Goal: Participate in discussion

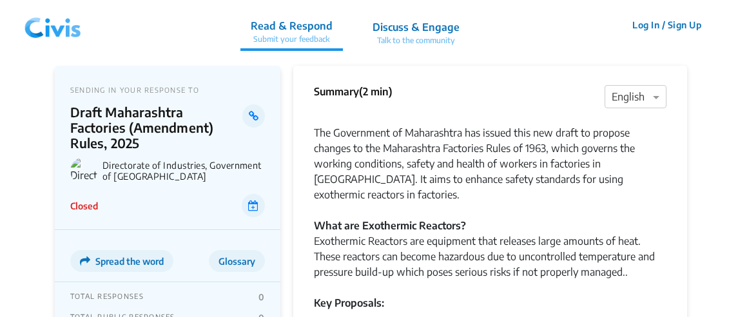
scroll to position [64, 0]
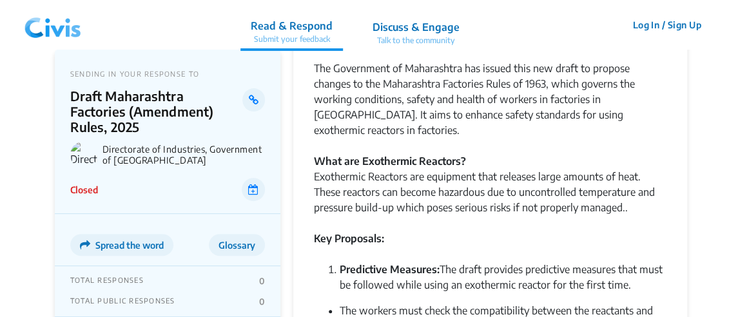
click at [82, 141] on img at bounding box center [83, 154] width 27 height 27
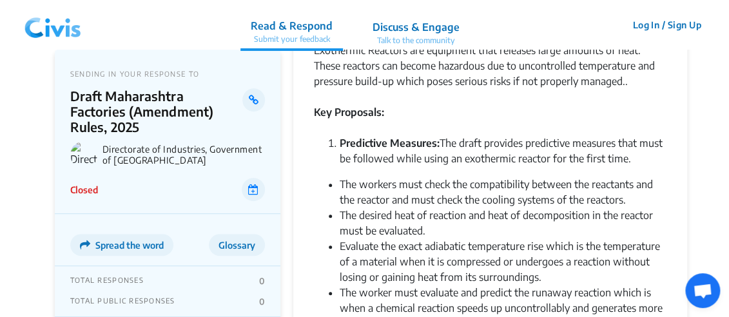
scroll to position [193, 0]
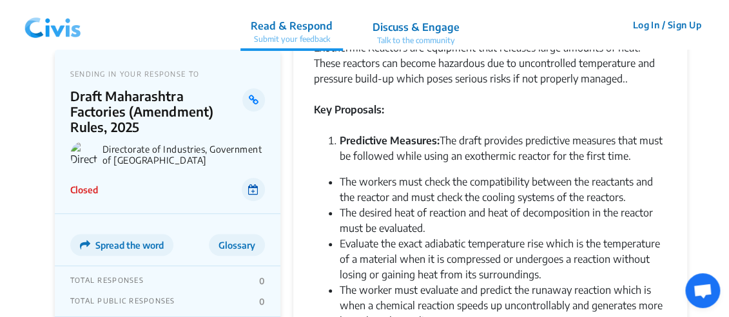
click at [251, 184] on icon at bounding box center [253, 189] width 10 height 10
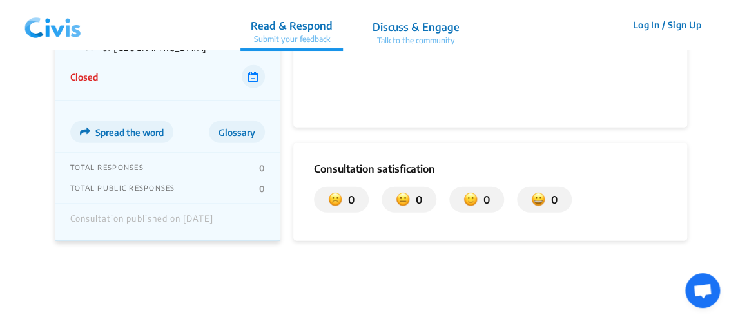
scroll to position [1064, 0]
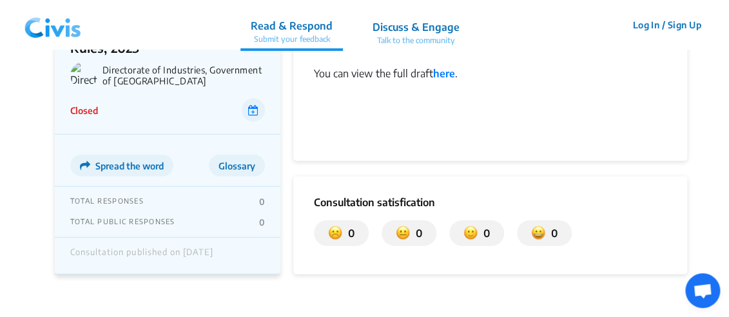
click at [207, 247] on div "Consultation published on [DATE]" at bounding box center [141, 255] width 143 height 17
drag, startPoint x: 140, startPoint y: 239, endPoint x: 251, endPoint y: 247, distance: 111.1
click at [251, 247] on div "Consultation published on [DATE]" at bounding box center [167, 255] width 195 height 17
click at [254, 247] on div "Consultation published on [DATE]" at bounding box center [167, 255] width 195 height 17
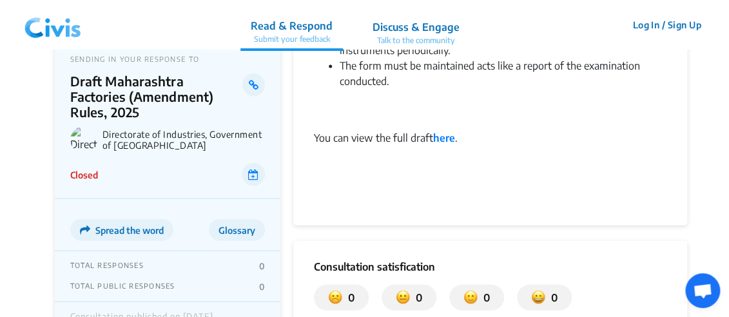
click at [202, 163] on div "Closed" at bounding box center [167, 174] width 195 height 23
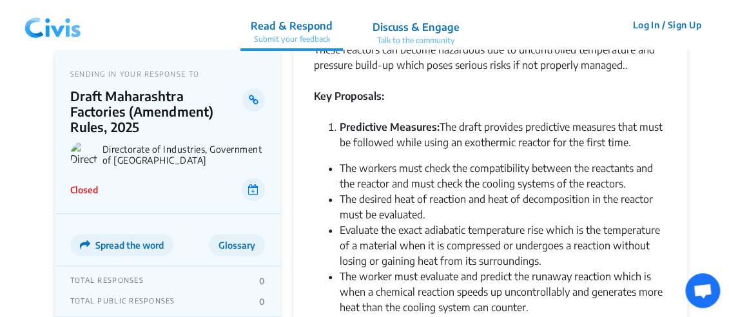
scroll to position [0, 0]
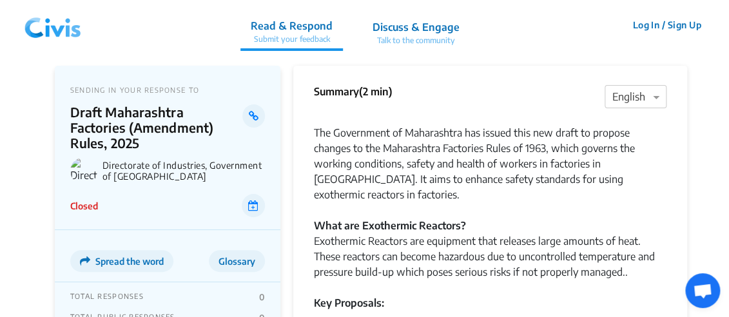
click at [296, 24] on p "Read & Respond" at bounding box center [292, 25] width 82 height 15
click at [297, 24] on p "Read & Respond" at bounding box center [292, 25] width 82 height 15
click at [302, 40] on p "Submit your feedback" at bounding box center [292, 39] width 82 height 12
click at [309, 23] on p "Read & Respond" at bounding box center [292, 25] width 82 height 15
